Goal: Task Accomplishment & Management: Manage account settings

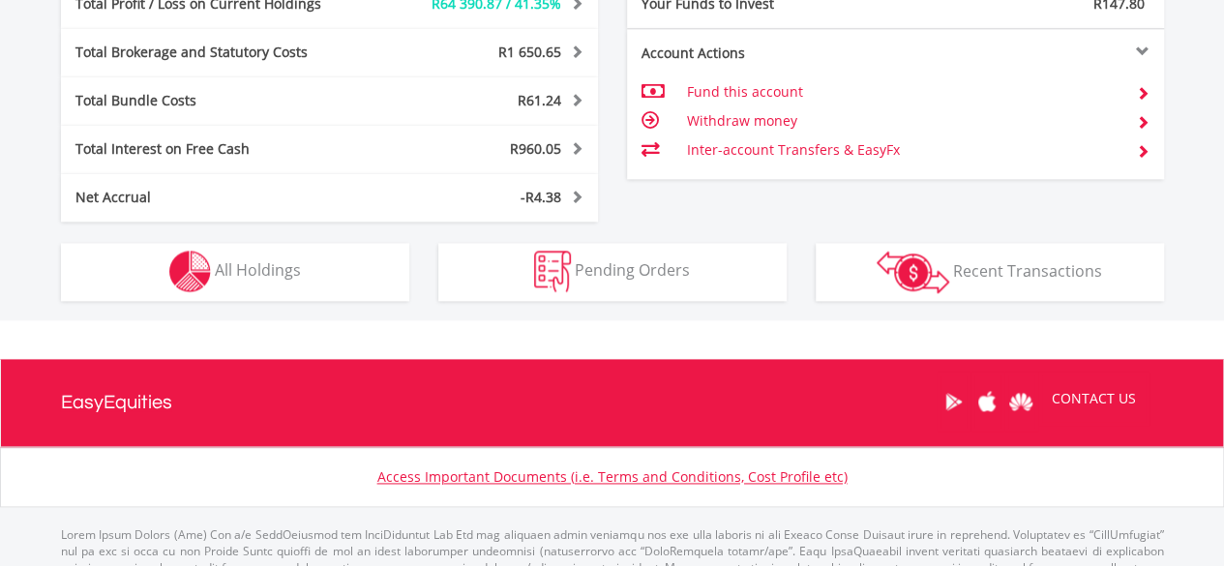
scroll to position [186, 368]
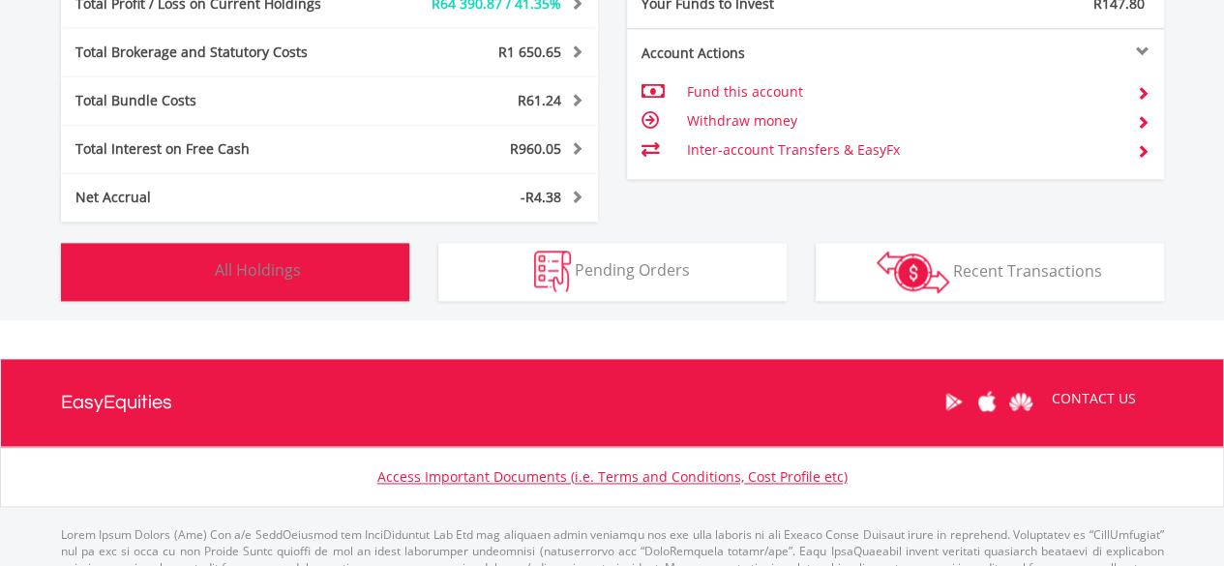
click at [288, 267] on span "All Holdings" at bounding box center [258, 269] width 86 height 21
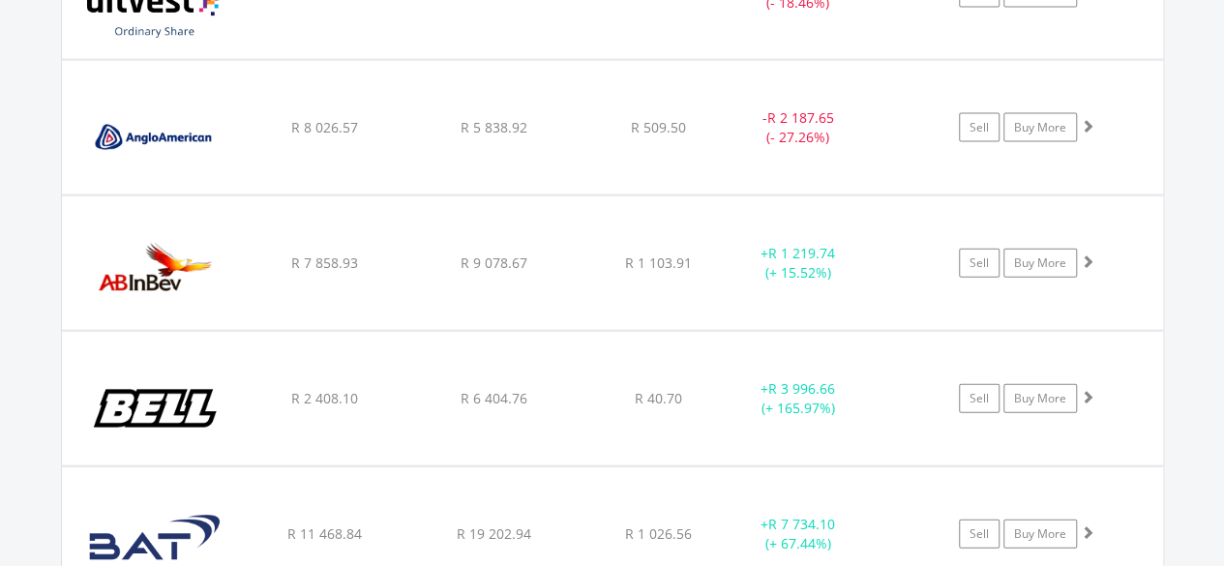
scroll to position [2091, 0]
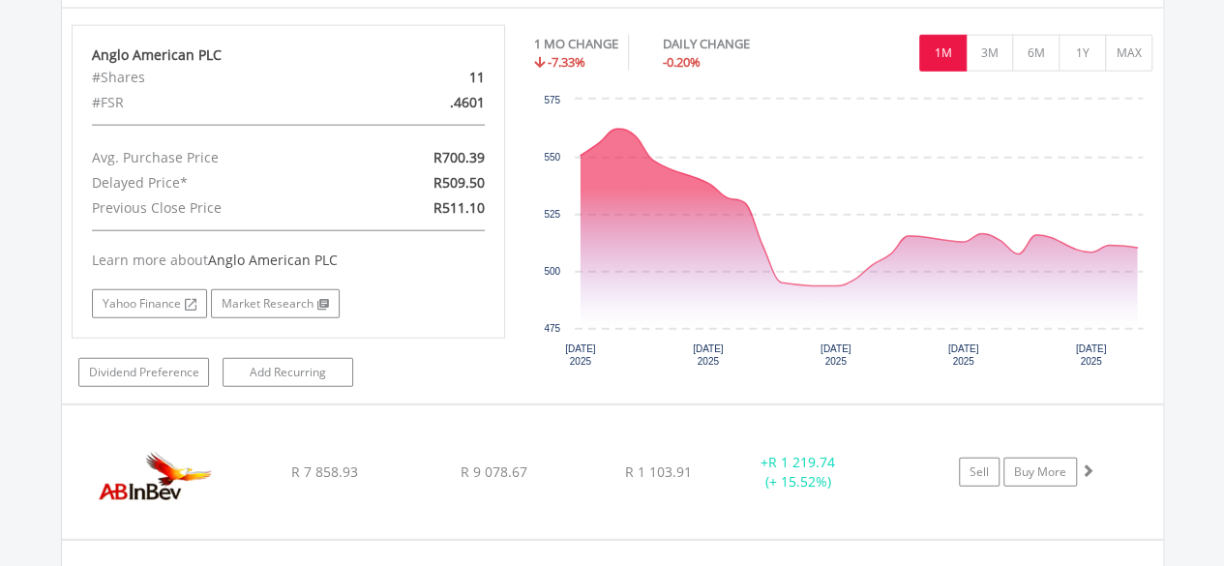
scroll to position [2285, 0]
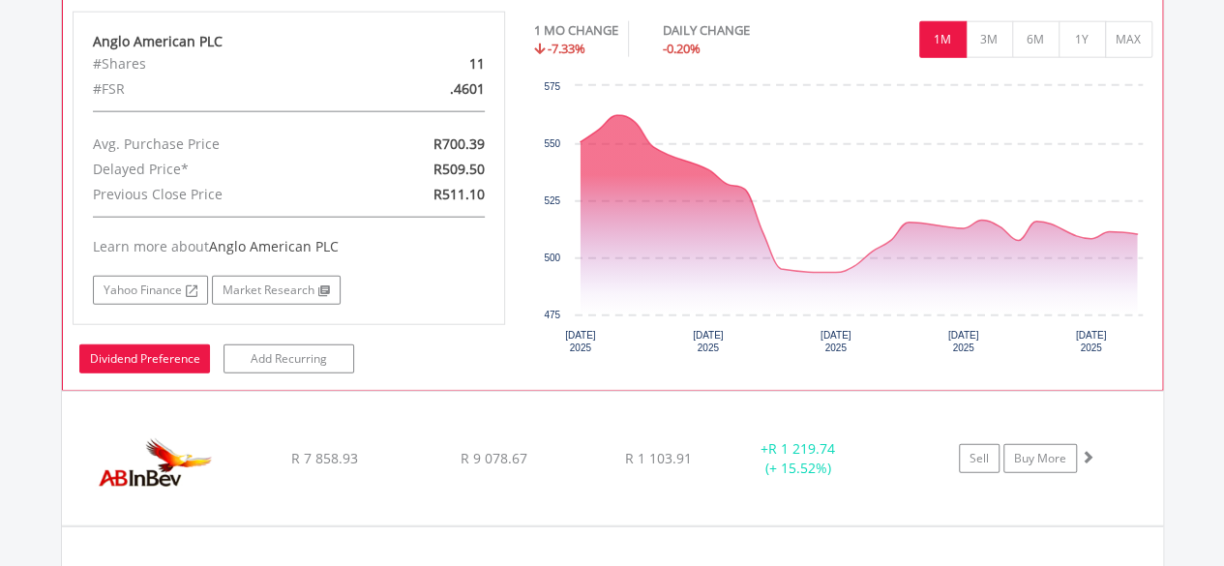
click at [175, 351] on link "Dividend Preference" at bounding box center [144, 358] width 131 height 29
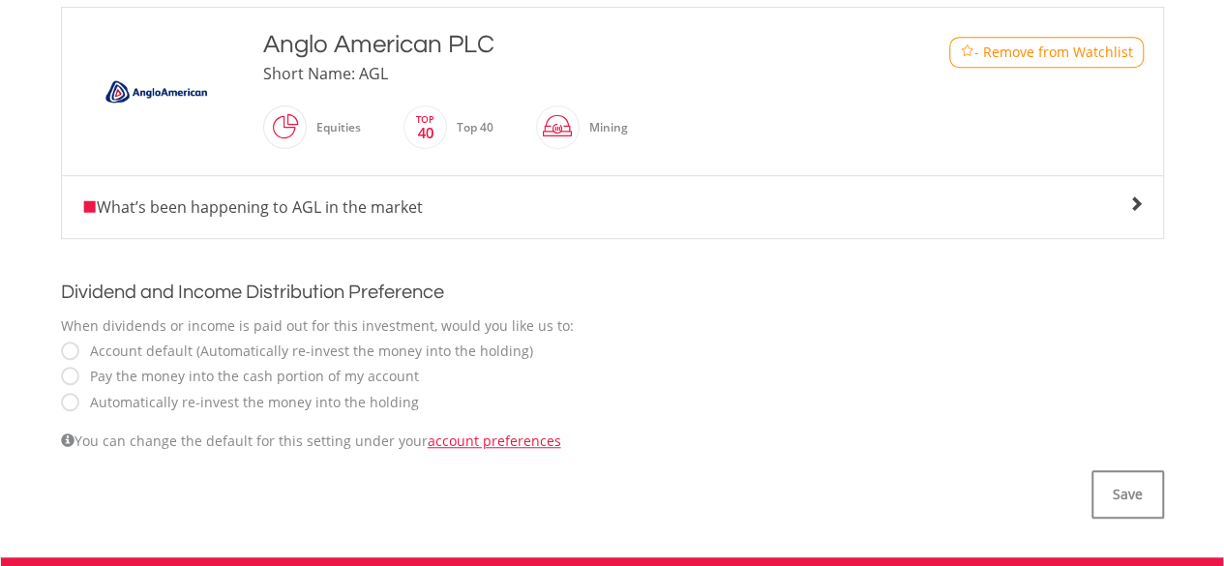
scroll to position [580, 0]
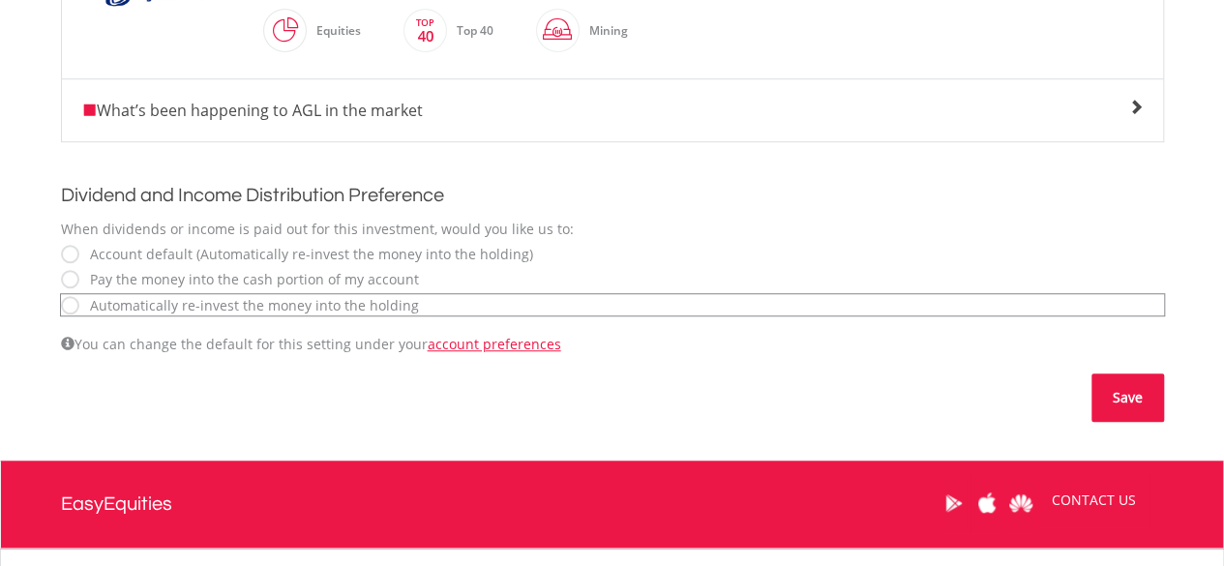
click at [1124, 405] on button "Save" at bounding box center [1127, 397] width 73 height 48
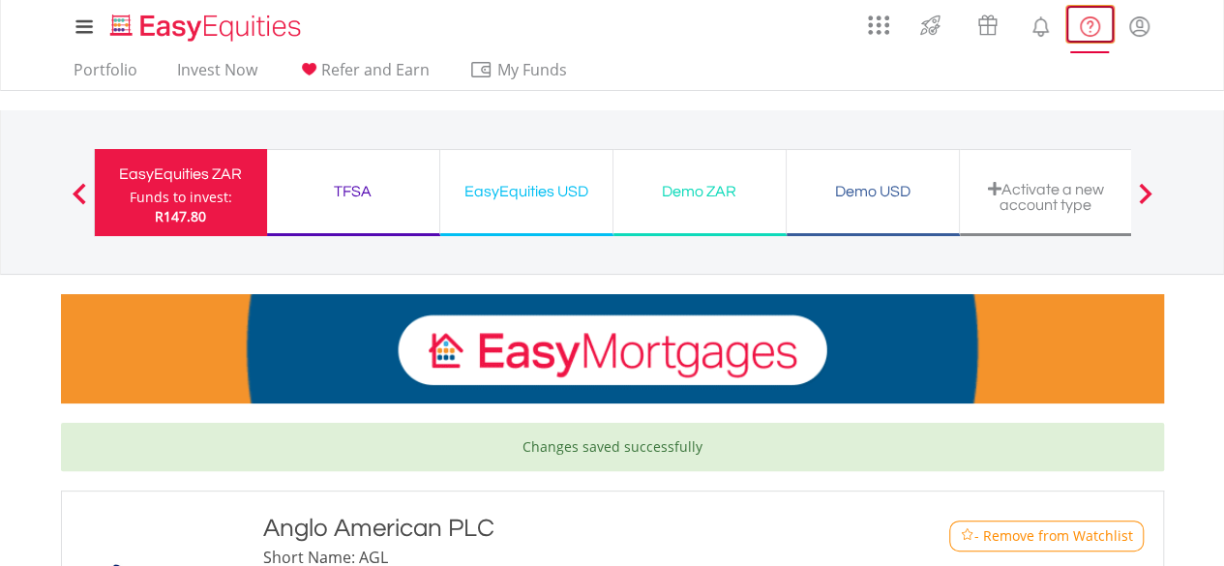
click at [1086, 28] on lord-icon "FAQ's and Support" at bounding box center [1090, 27] width 24 height 24
